Goal: Task Accomplishment & Management: Complete application form

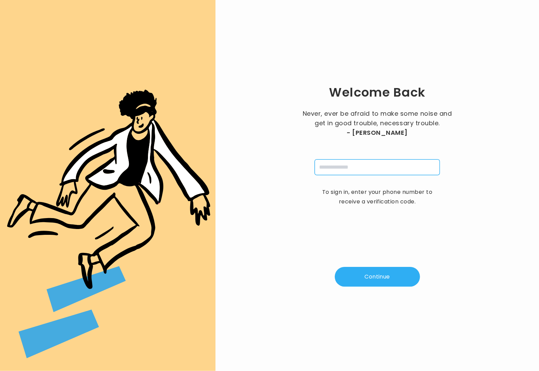
drag, startPoint x: 343, startPoint y: 165, endPoint x: 340, endPoint y: 172, distance: 7.5
click at [345, 169] on input "tel" at bounding box center [377, 167] width 125 height 16
type input "**********"
click at [360, 283] on button "Continue" at bounding box center [377, 277] width 85 height 20
type input "*"
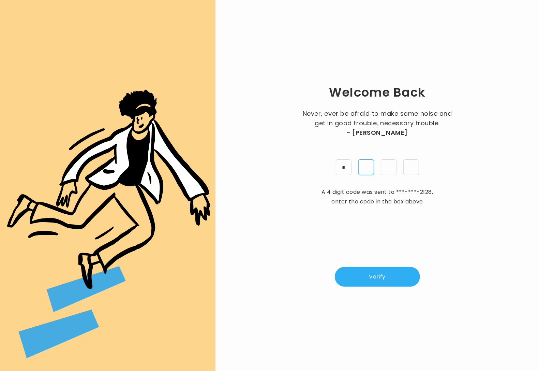
type input "*"
click at [370, 267] on button "Verify" at bounding box center [377, 277] width 85 height 20
